Goal: Task Accomplishment & Management: Use online tool/utility

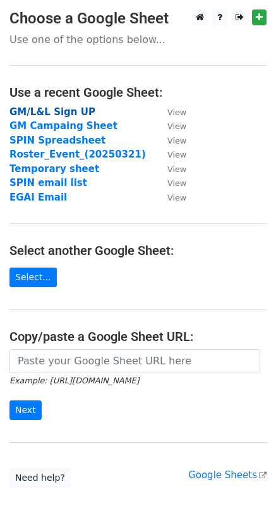
click at [48, 111] on strong "GM/L&L Sign UP" at bounding box center [52, 111] width 86 height 11
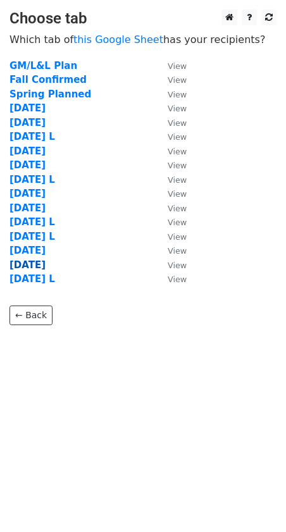
click at [44, 262] on strong "August 19" at bounding box center [27, 264] width 36 height 11
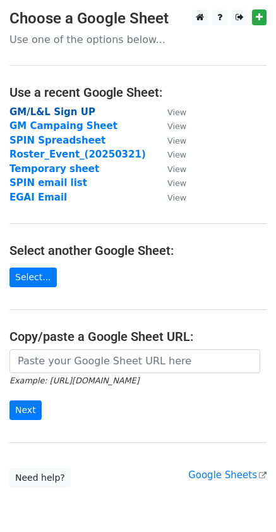
click at [59, 107] on strong "GM/L&L Sign UP" at bounding box center [52, 111] width 86 height 11
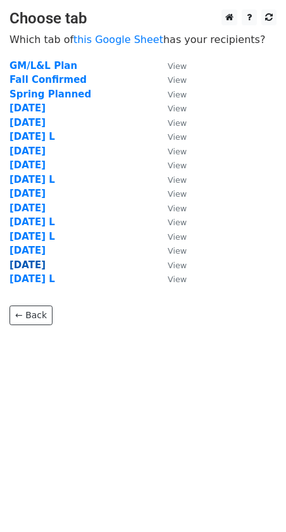
click at [46, 262] on strong "[DATE]" at bounding box center [27, 264] width 36 height 11
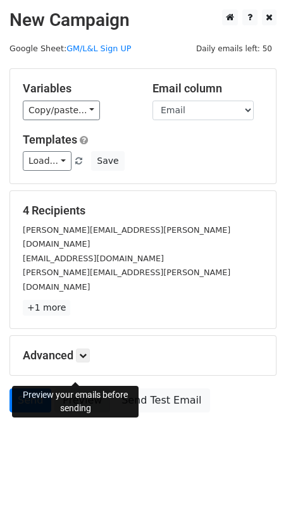
click at [76, 388] on link "Preview" at bounding box center [82, 400] width 56 height 24
click at [82, 388] on link "Preview" at bounding box center [82, 400] width 56 height 24
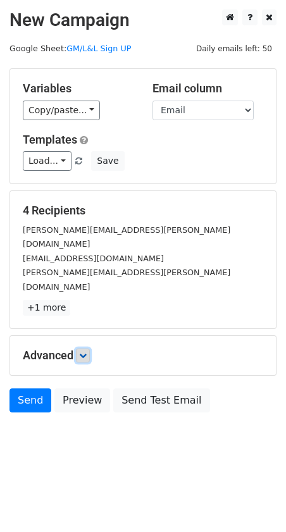
click at [85, 348] on link at bounding box center [83, 355] width 14 height 14
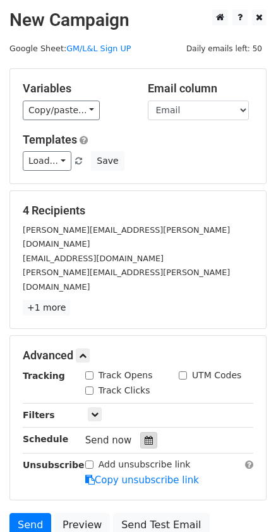
click at [145, 436] on icon at bounding box center [149, 440] width 8 height 9
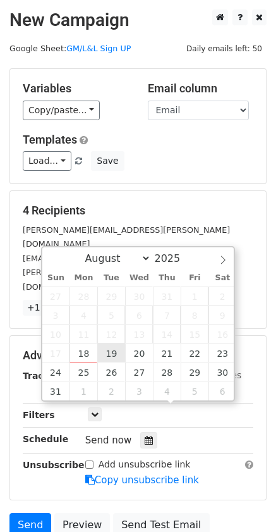
type input "2025-08-19 12:00"
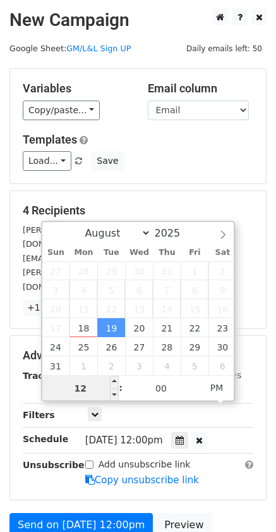
click at [90, 392] on input "12" at bounding box center [80, 388] width 77 height 25
type input "1"
type input "3"
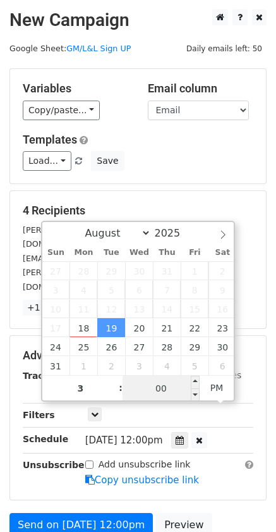
type input "2025-08-19 15:00"
type input "03"
click at [183, 393] on input "00" at bounding box center [161, 388] width 77 height 25
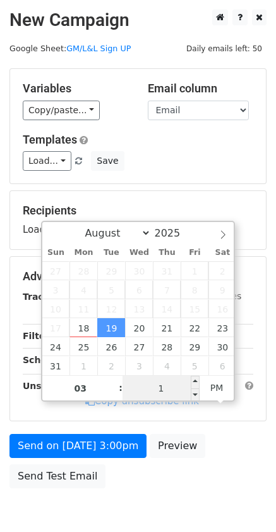
type input "17"
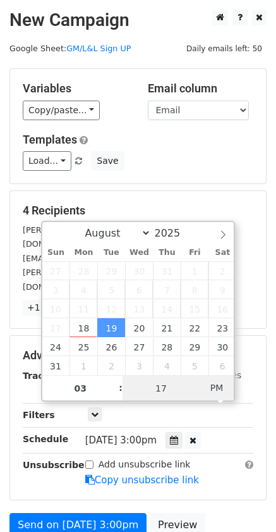
type input "2025-08-19 03:17"
click at [217, 391] on span "PM" at bounding box center [217, 387] width 35 height 25
type input "17"
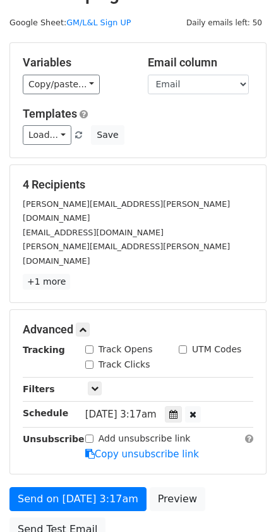
scroll to position [37, 0]
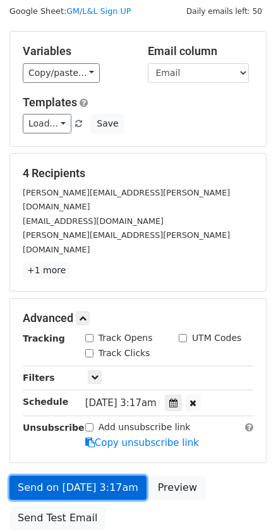
click at [106, 475] on link "Send on Aug 19 at 3:17am" at bounding box center [77, 487] width 137 height 24
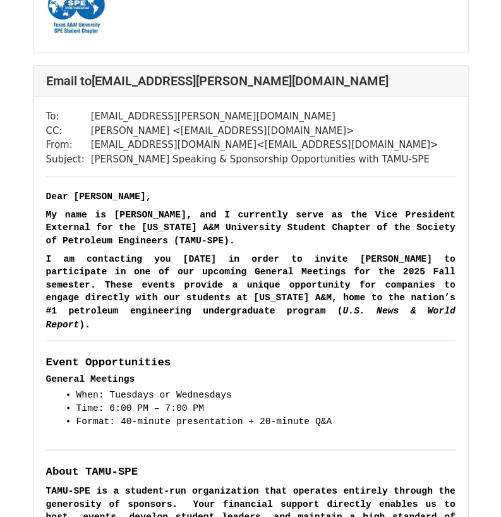
scroll to position [3463, 0]
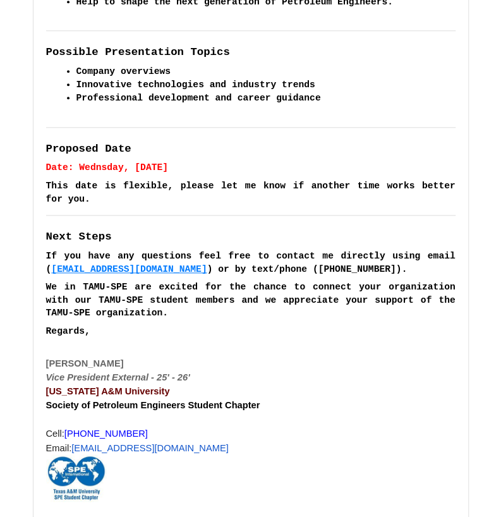
scroll to position [1837, 0]
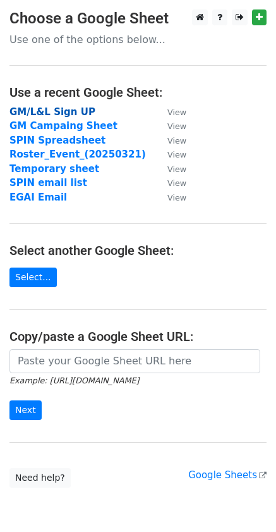
click at [81, 113] on strong "GM/L&L Sign UP" at bounding box center [52, 111] width 86 height 11
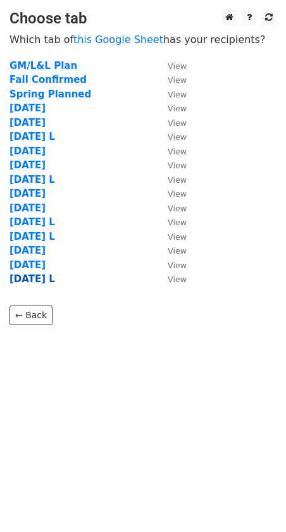
click at [44, 274] on strong "[DATE] L" at bounding box center [32, 278] width 46 height 11
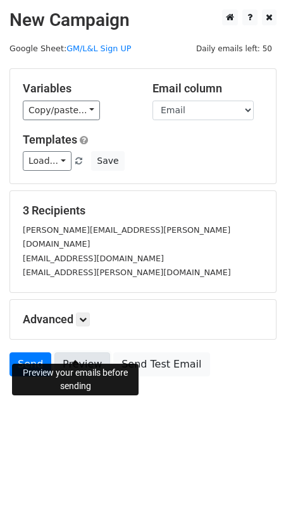
click at [78, 352] on link "Preview" at bounding box center [82, 364] width 56 height 24
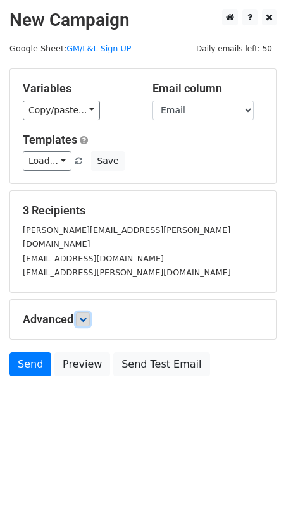
click at [86, 315] on icon at bounding box center [83, 319] width 8 height 8
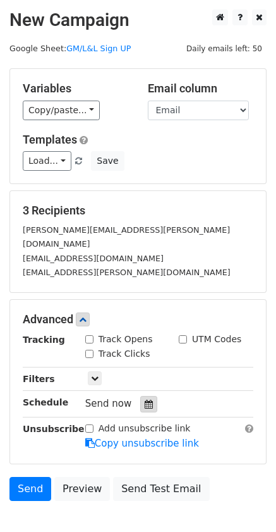
click at [140, 396] on div at bounding box center [148, 404] width 17 height 16
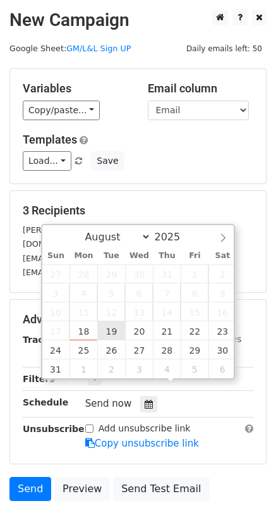
type input "2025-08-19 12:00"
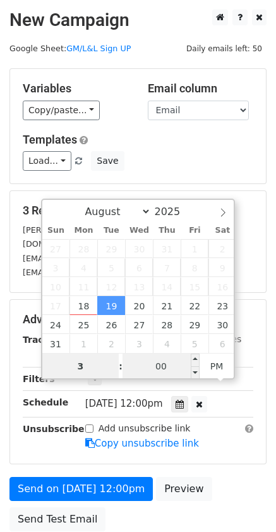
type input "3"
type input "2025-08-19 15:00"
type input "03"
click at [173, 367] on input "00" at bounding box center [161, 365] width 77 height 25
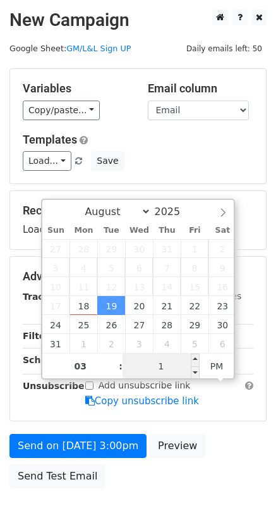
type input "19"
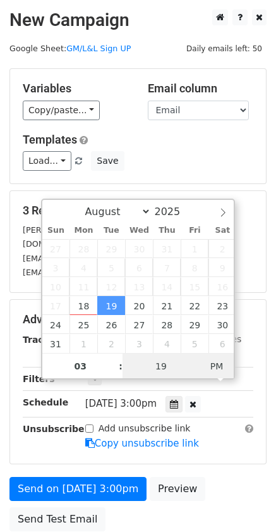
type input "2025-08-19 03:19"
click at [231, 365] on span "PM" at bounding box center [217, 365] width 35 height 25
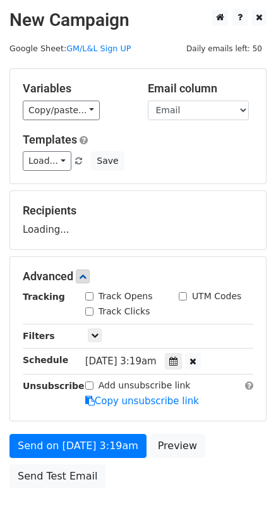
click at [177, 486] on div "Send on Aug 19 at 3:19am Preview Send Test Email" at bounding box center [138, 464] width 276 height 61
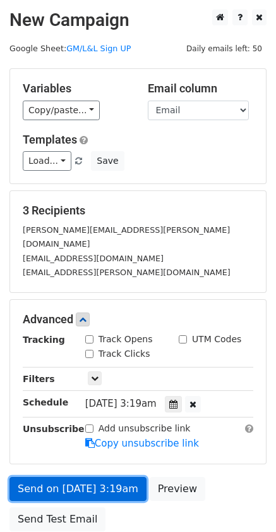
click at [34, 477] on link "Send on Aug 19 at 3:19am" at bounding box center [77, 489] width 137 height 24
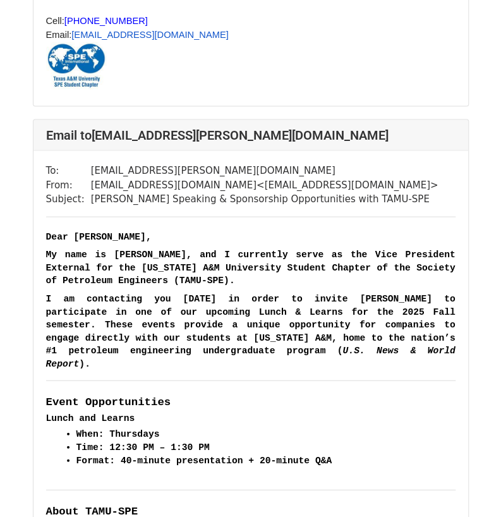
scroll to position [2203, 0]
